Goal: Task Accomplishment & Management: Use online tool/utility

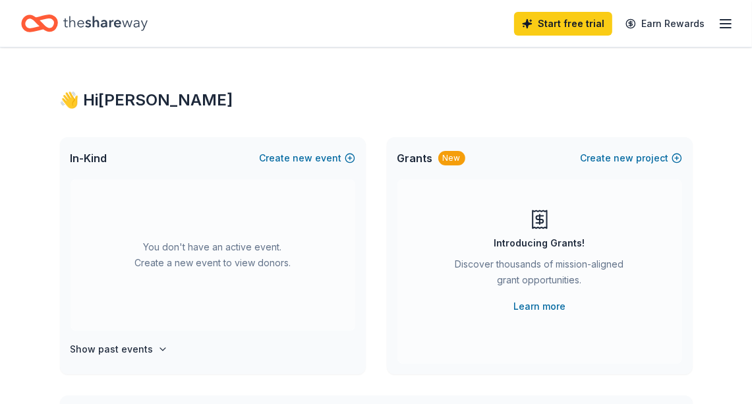
click at [725, 26] on icon "button" at bounding box center [726, 24] width 16 height 16
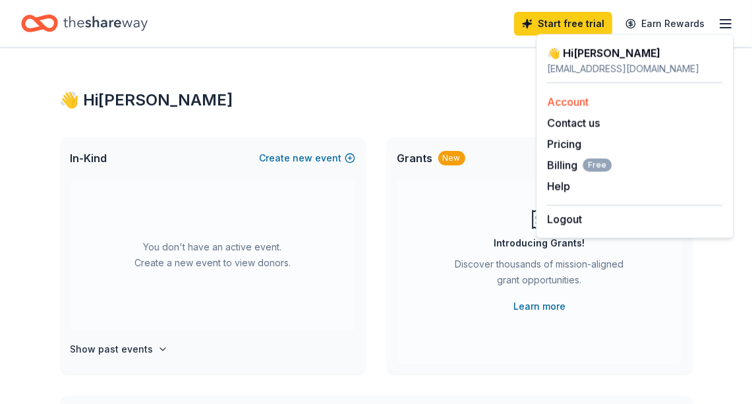
click at [580, 98] on link "Account" at bounding box center [568, 102] width 42 height 13
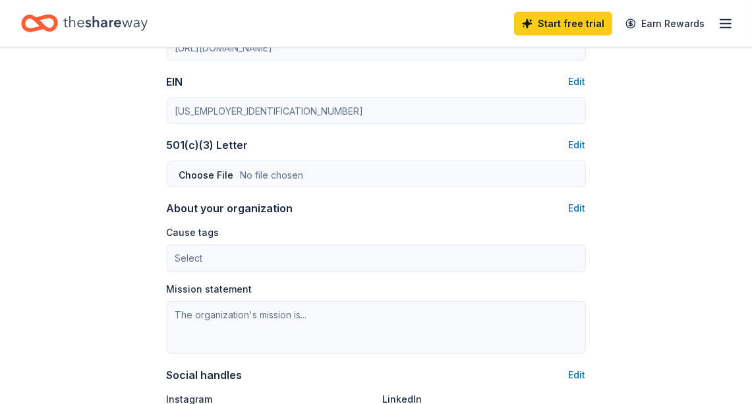
scroll to position [693, 0]
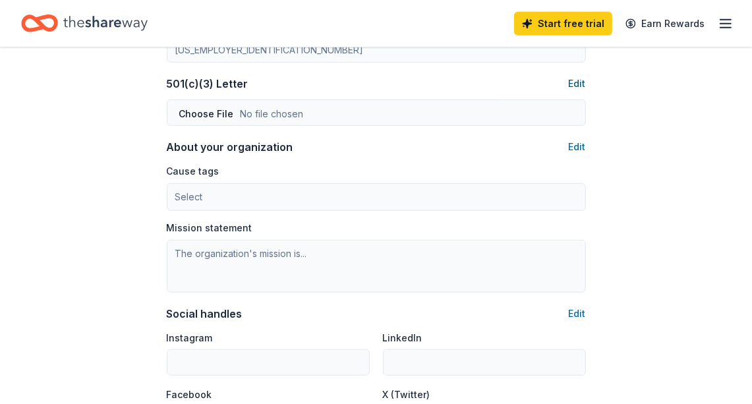
click at [579, 86] on button "Edit" at bounding box center [577, 84] width 17 height 16
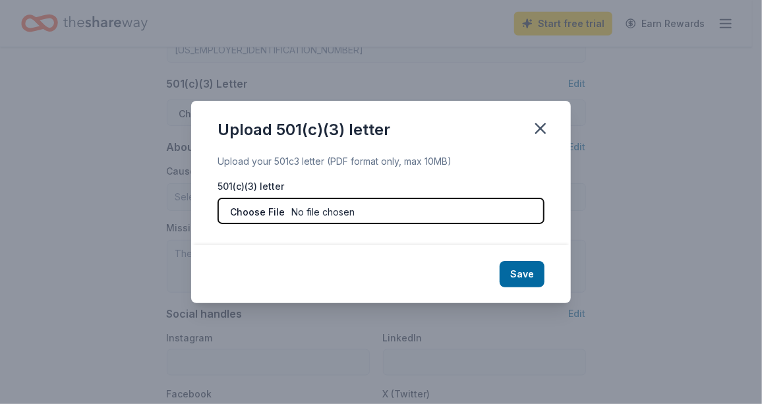
click at [350, 210] on input "file" at bounding box center [381, 211] width 327 height 26
type input "C:\fakepath\Tax Exempt ICS.pdf"
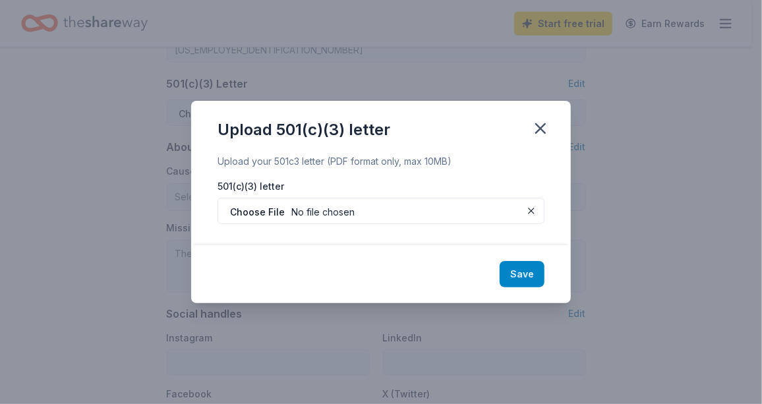
click at [527, 271] on button "Save" at bounding box center [522, 274] width 45 height 26
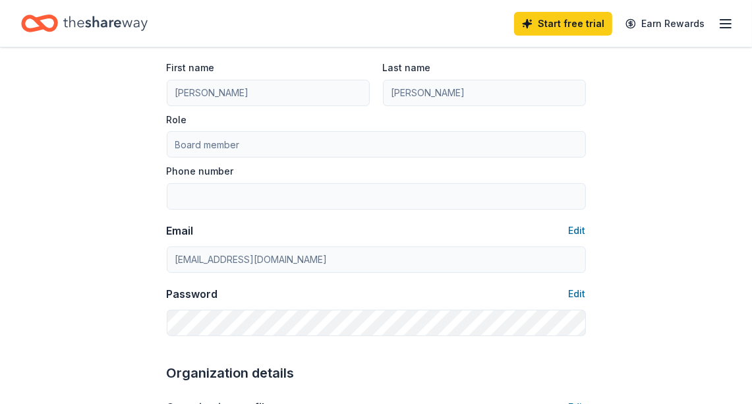
scroll to position [0, 0]
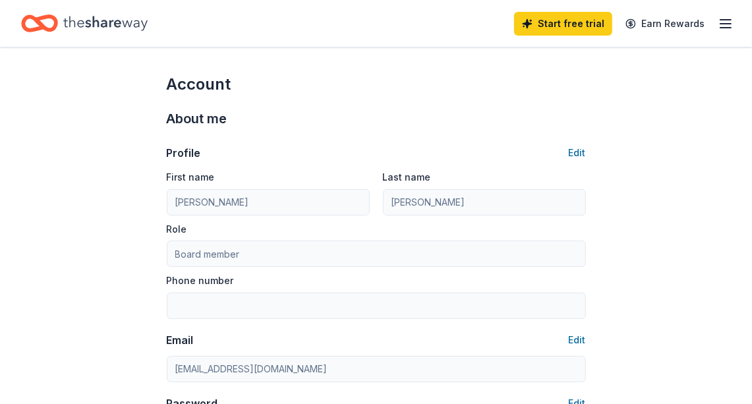
click at [726, 18] on icon "button" at bounding box center [726, 24] width 16 height 16
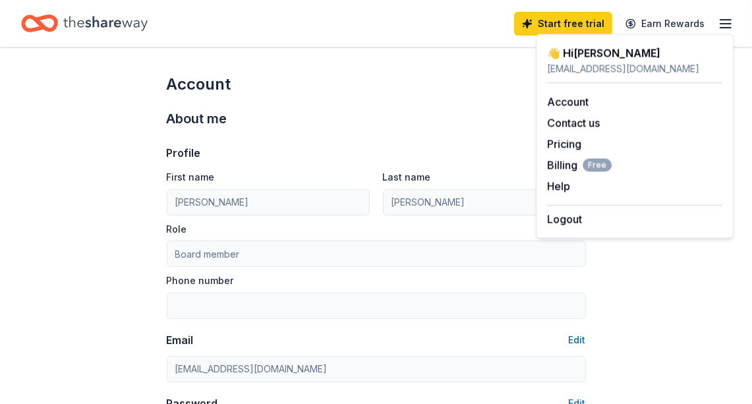
click at [101, 21] on icon "Home" at bounding box center [105, 23] width 84 height 15
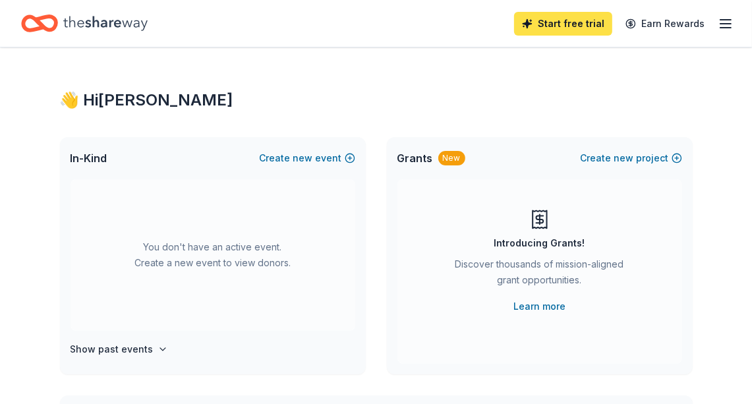
click at [544, 25] on link "Start free trial" at bounding box center [563, 24] width 98 height 24
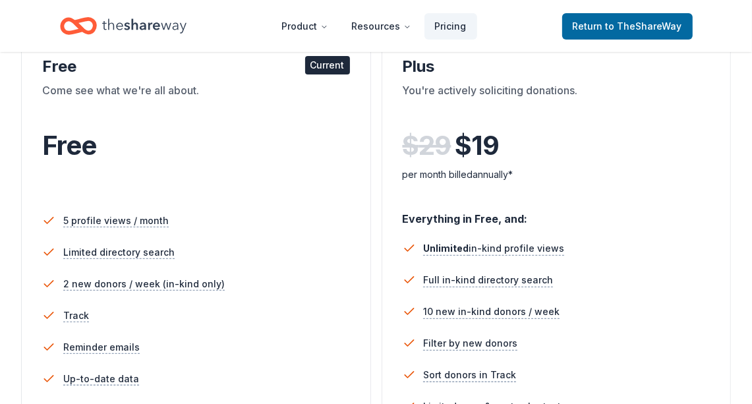
scroll to position [244, 0]
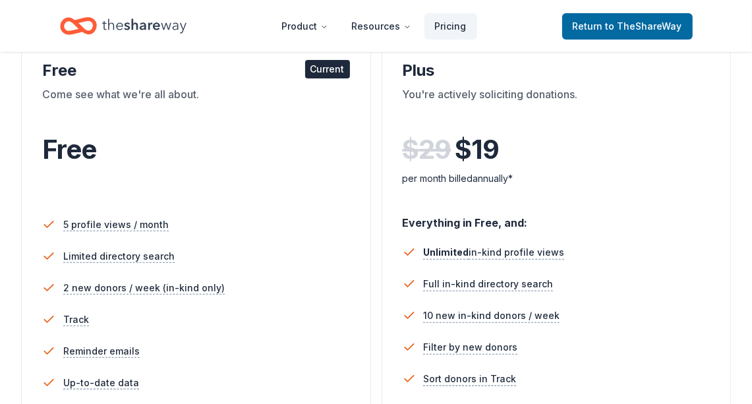
click at [328, 65] on div "Current" at bounding box center [327, 69] width 45 height 18
click at [593, 22] on span "Return to TheShareWay" at bounding box center [627, 26] width 109 height 16
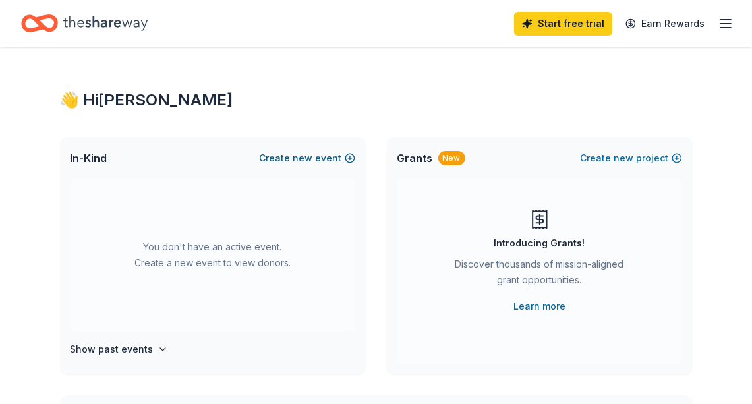
click at [291, 156] on button "Create new event" at bounding box center [308, 158] width 96 height 16
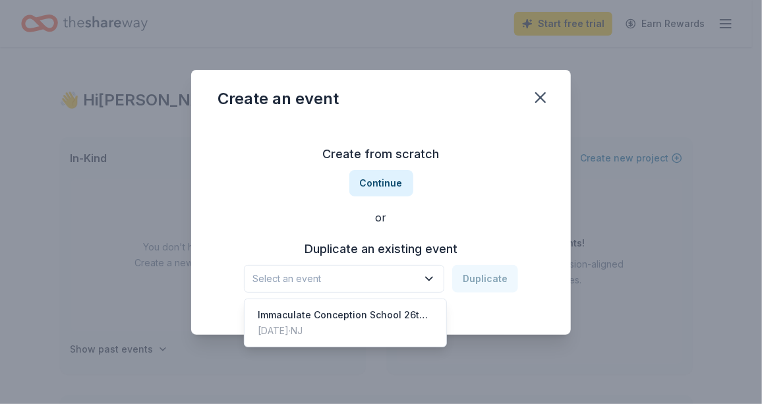
click at [399, 281] on span "Select an event" at bounding box center [334, 279] width 165 height 16
click at [399, 315] on div "Immaculate Conception School 26th Annual Tricky Tray" at bounding box center [345, 315] width 175 height 16
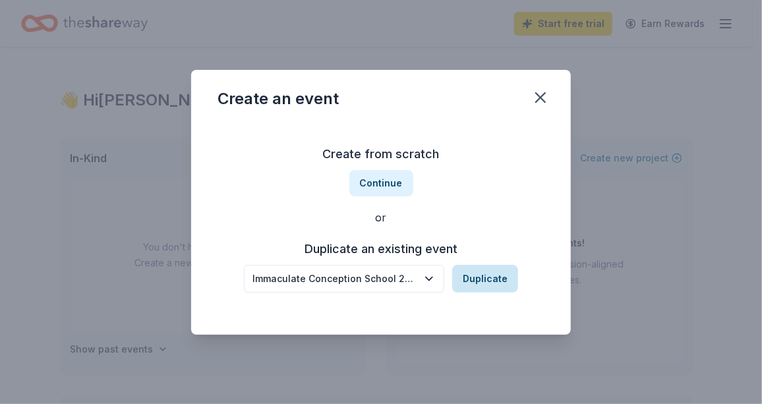
click at [483, 285] on button "Duplicate" at bounding box center [485, 279] width 66 height 28
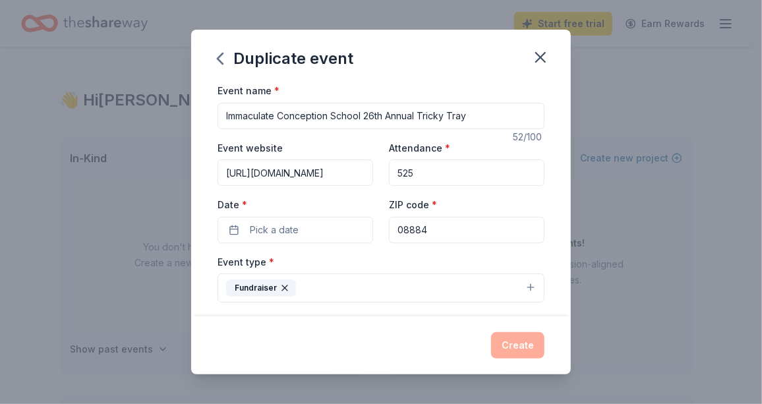
click at [375, 114] on input "Immaculate Conception School 26th Annual Tricky Tray" at bounding box center [381, 116] width 327 height 26
type input "Immaculate Conception School 27th Annual Tricky Tray"
click at [320, 228] on button "Pick a date" at bounding box center [296, 230] width 156 height 26
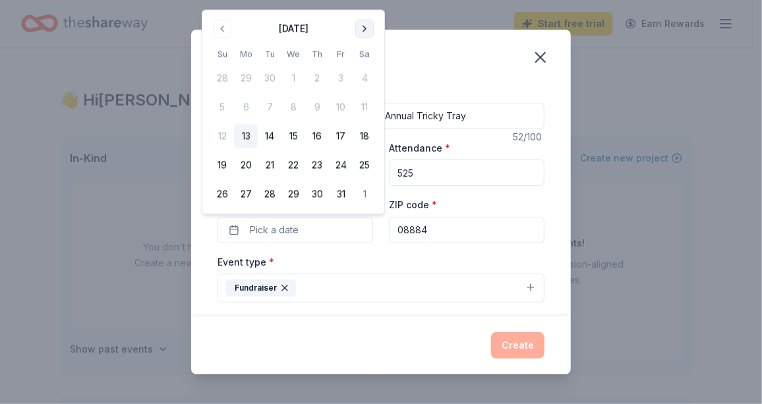
click at [363, 27] on button "Go to next month" at bounding box center [364, 29] width 18 height 18
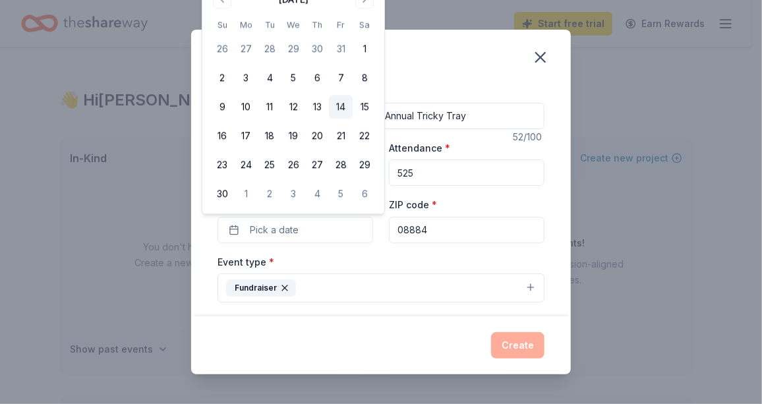
click at [341, 103] on button "14" at bounding box center [341, 107] width 24 height 24
click at [515, 353] on button "Create" at bounding box center [517, 345] width 53 height 26
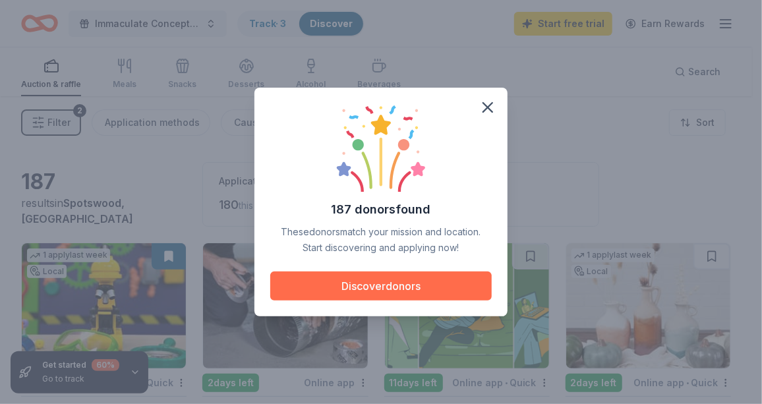
click at [407, 283] on button "Discover donors" at bounding box center [380, 286] width 221 height 29
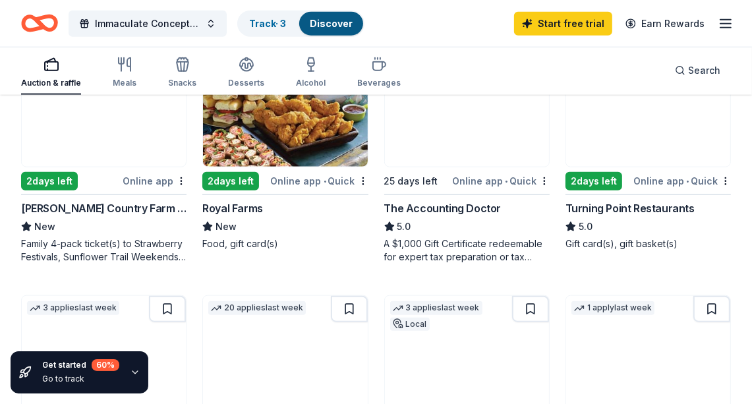
scroll to position [949, 0]
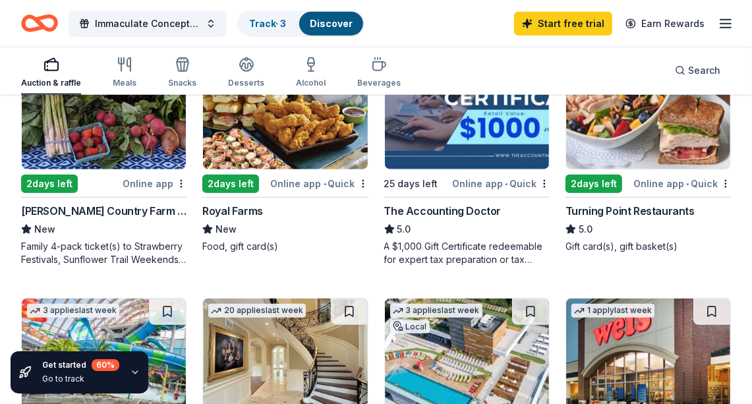
click at [612, 176] on div "2 days left" at bounding box center [594, 184] width 57 height 18
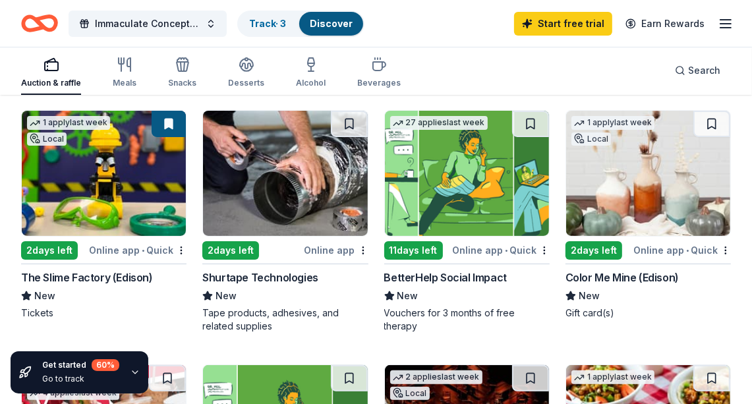
scroll to position [0, 0]
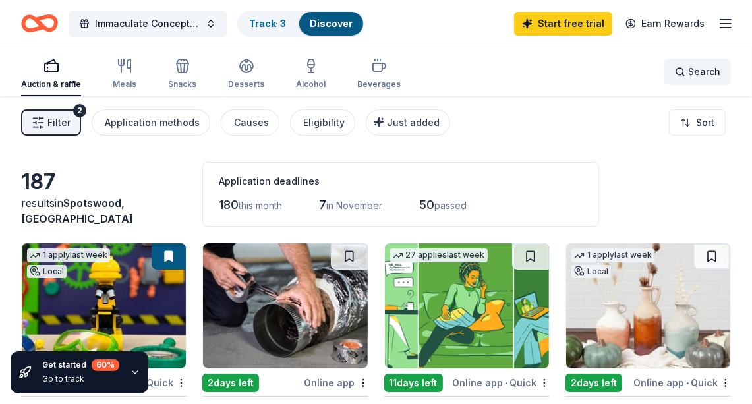
click at [710, 74] on span "Search" at bounding box center [704, 72] width 32 height 16
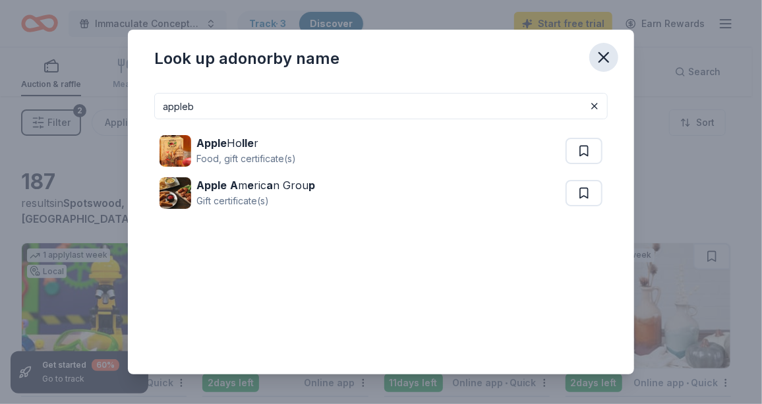
type input "appleb"
click at [603, 51] on icon "button" at bounding box center [604, 57] width 18 height 18
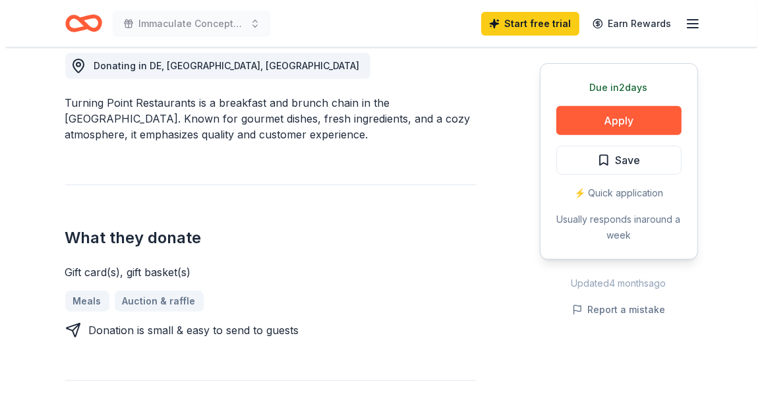
scroll to position [377, 0]
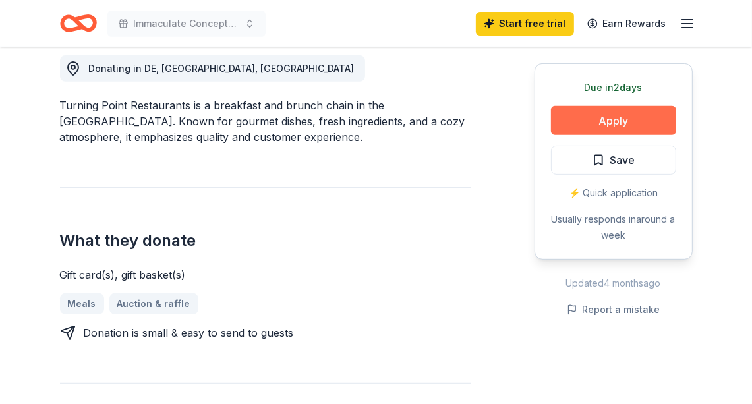
click at [629, 119] on button "Apply" at bounding box center [613, 120] width 125 height 29
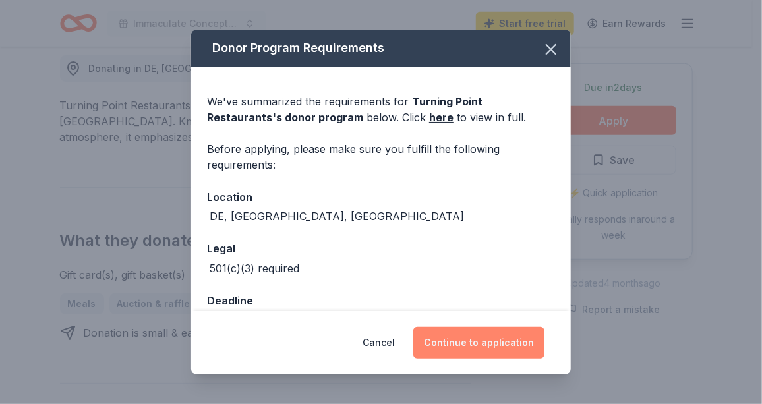
click at [513, 343] on button "Continue to application" at bounding box center [478, 343] width 131 height 32
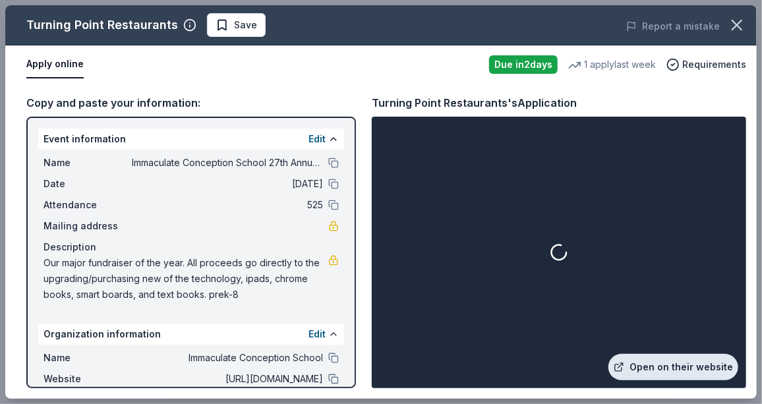
click at [645, 365] on link "Open on their website" at bounding box center [673, 367] width 130 height 26
